Goal: Find specific page/section: Find specific page/section

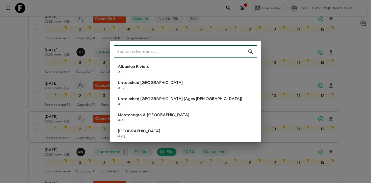
scroll to position [811, 0]
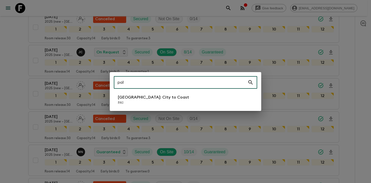
type input "pa1"
click at [177, 97] on li "[GEOGRAPHIC_DATA]: City to [GEOGRAPHIC_DATA]" at bounding box center [185, 100] width 143 height 14
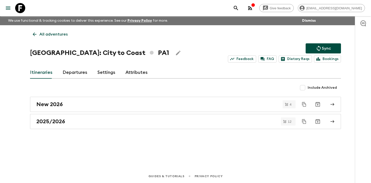
click at [82, 75] on link "Departures" at bounding box center [75, 73] width 25 height 12
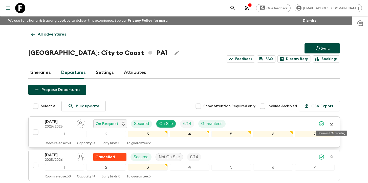
click at [332, 124] on icon "Download Onboarding" at bounding box center [331, 124] width 4 height 4
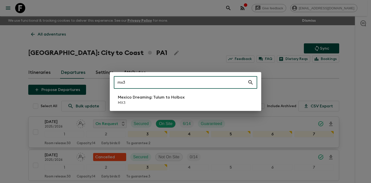
type input "mx3"
click at [164, 97] on p "Mexico Dreaming: Tulum to Holbox" at bounding box center [151, 97] width 67 height 6
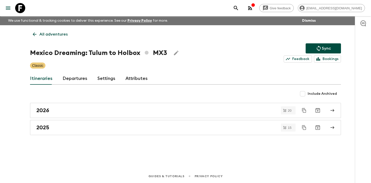
click at [75, 77] on link "Departures" at bounding box center [75, 79] width 25 height 12
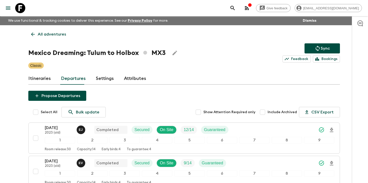
click at [272, 112] on span "Include Archived" at bounding box center [281, 112] width 29 height 5
click at [267, 112] on input "Include Archived" at bounding box center [262, 112] width 10 height 10
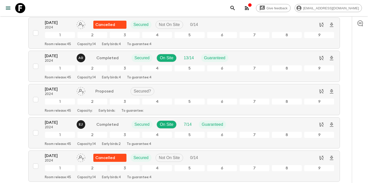
scroll to position [1013, 0]
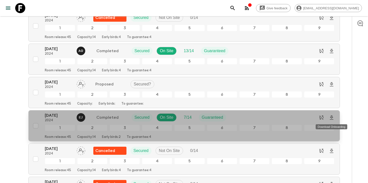
click at [331, 116] on icon "Download Onboarding" at bounding box center [331, 118] width 4 height 4
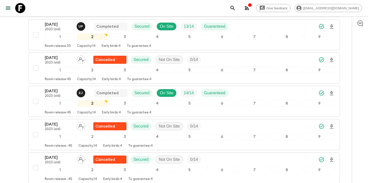
scroll to position [0, 0]
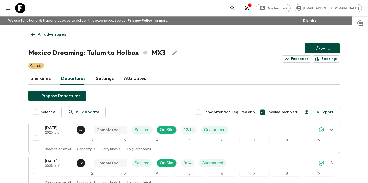
click at [263, 113] on input "Include Archived" at bounding box center [262, 112] width 10 height 10
checkbox input "false"
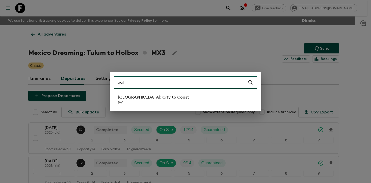
type input "pa1"
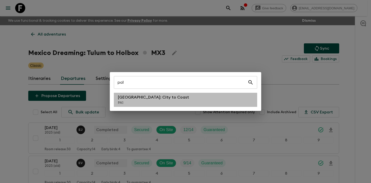
click at [175, 97] on li "[GEOGRAPHIC_DATA]: City to [GEOGRAPHIC_DATA]" at bounding box center [185, 100] width 143 height 14
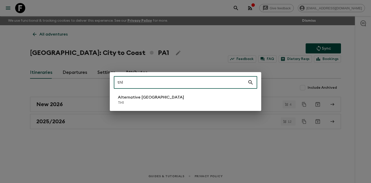
type input "th1"
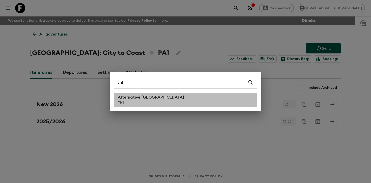
click at [136, 103] on p "TH1" at bounding box center [151, 103] width 66 height 5
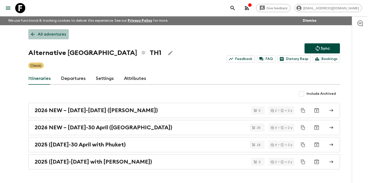
click at [56, 30] on link "All adventures" at bounding box center [48, 34] width 40 height 10
